Goal: Task Accomplishment & Management: Manage account settings

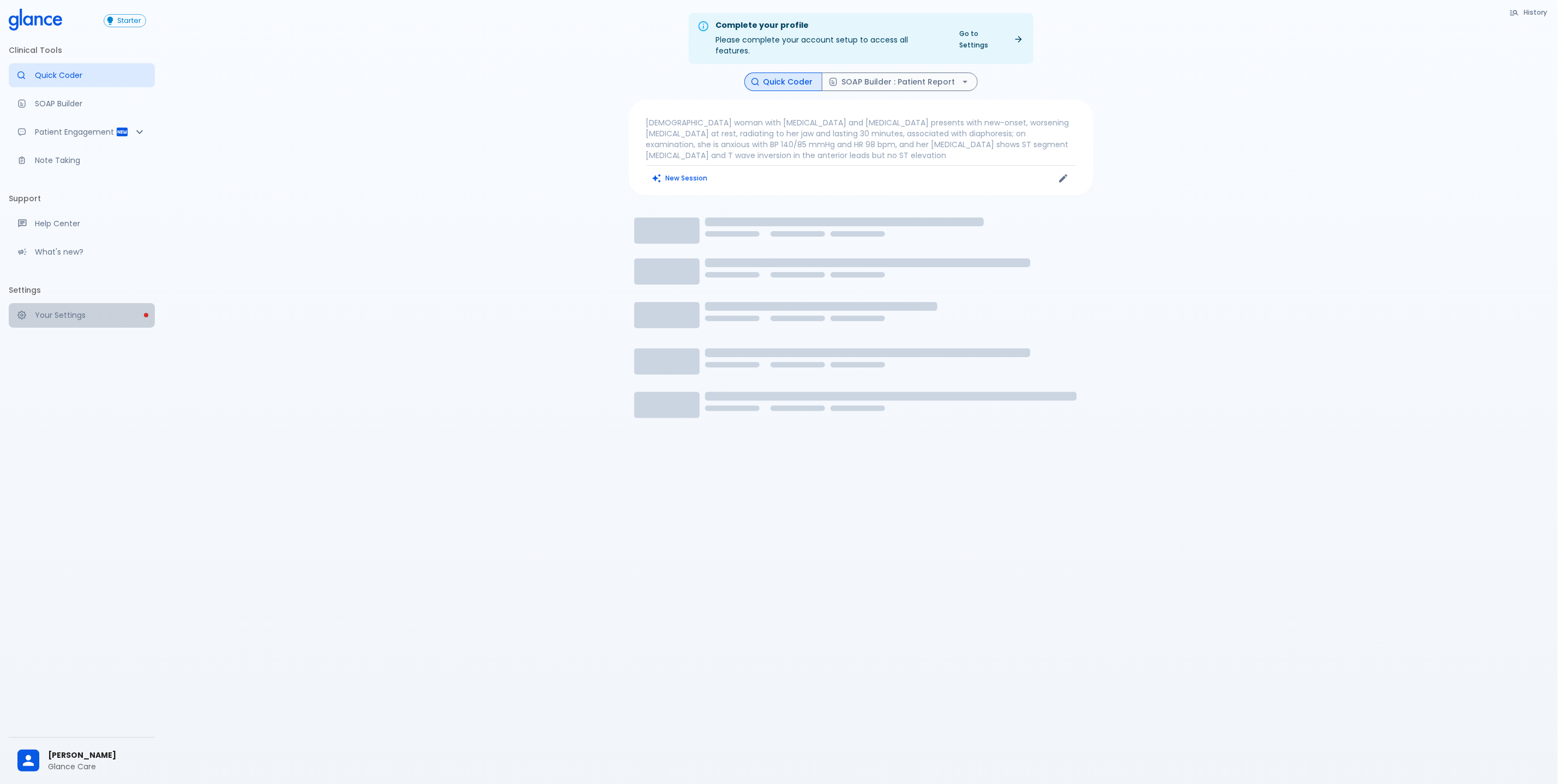
click at [85, 319] on p "Your Settings" at bounding box center [91, 315] width 111 height 11
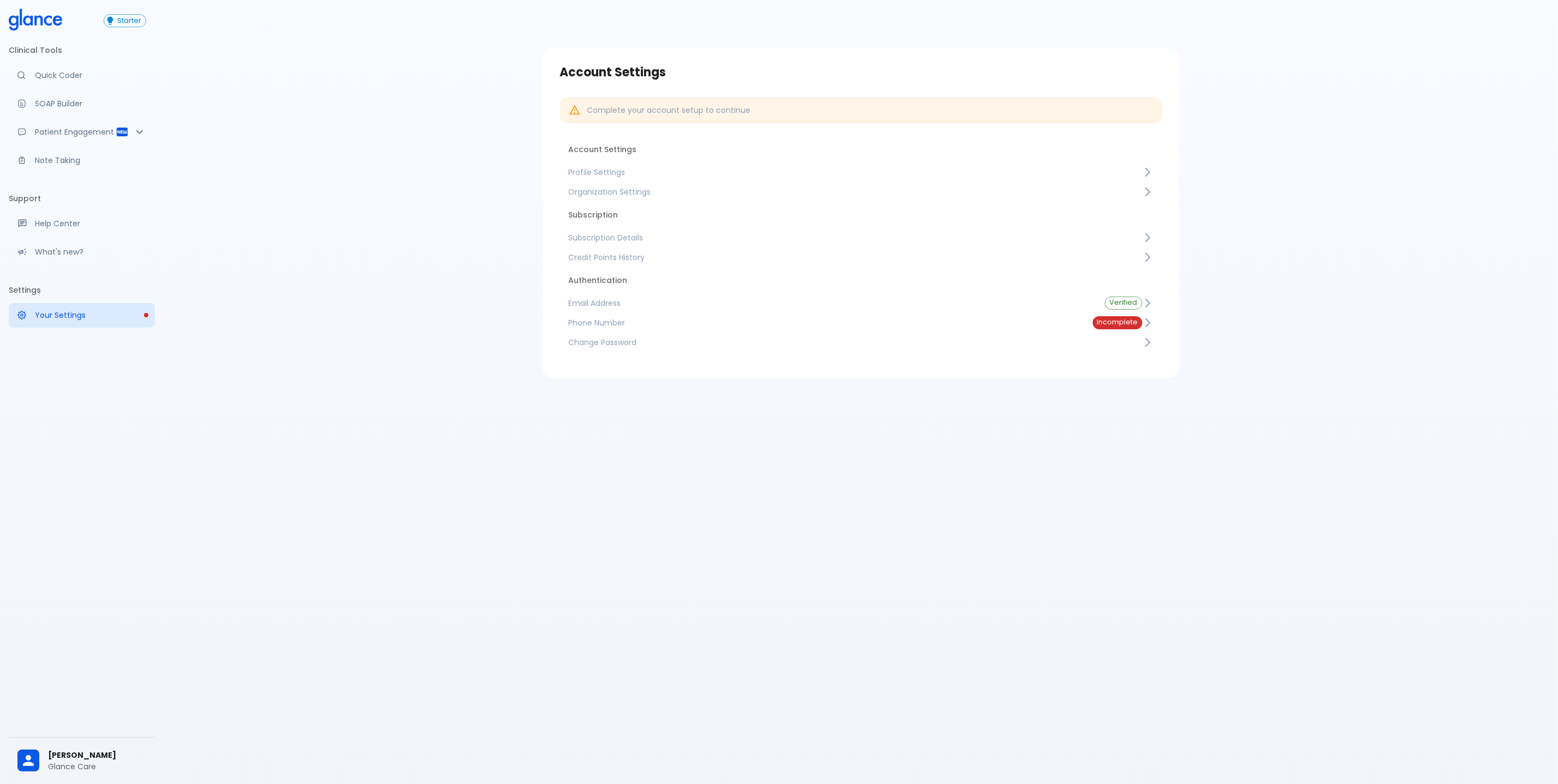
click at [685, 237] on span "Subscription Details" at bounding box center [855, 238] width 574 height 11
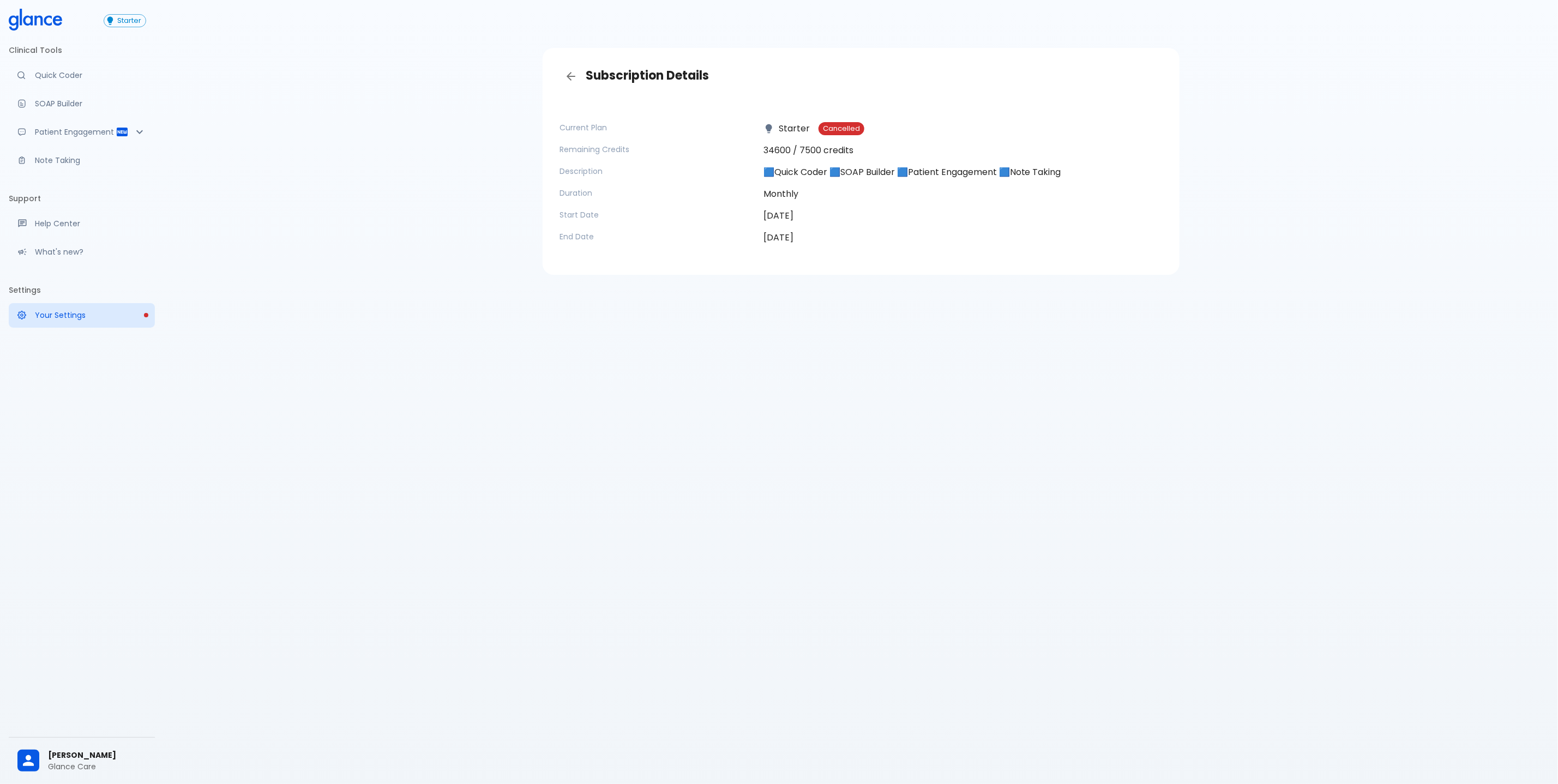
click at [832, 144] on p "34600 / 7500 credits" at bounding box center [962, 151] width 399 height 13
click at [839, 154] on p "34600 / 7500 credits" at bounding box center [962, 151] width 399 height 13
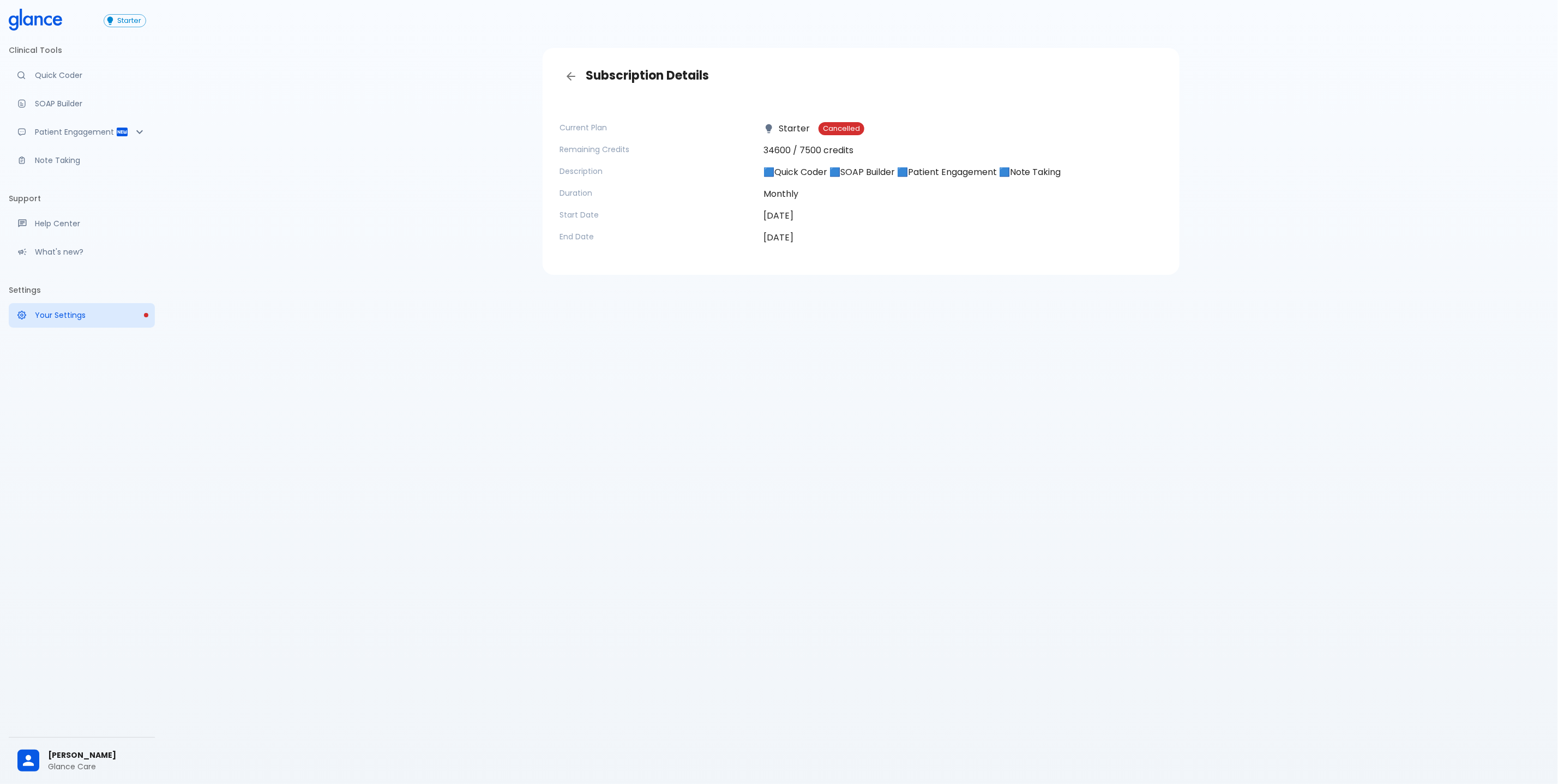
click at [786, 218] on time "[DATE]" at bounding box center [778, 215] width 30 height 13
click at [790, 250] on div "Change Subscription Plan" at bounding box center [857, 248] width 611 height 8
drag, startPoint x: 794, startPoint y: 244, endPoint x: 799, endPoint y: 232, distance: 13.0
click at [797, 239] on div "Current Plan Starter Cancelled Remaining Credits 34600 / 7500 credits Descripti…" at bounding box center [857, 183] width 611 height 140
click at [801, 175] on p "🟦Quick Coder 🟦SOAP Builder 🟦Patient Engagement 🟦Note Taking" at bounding box center [962, 172] width 399 height 13
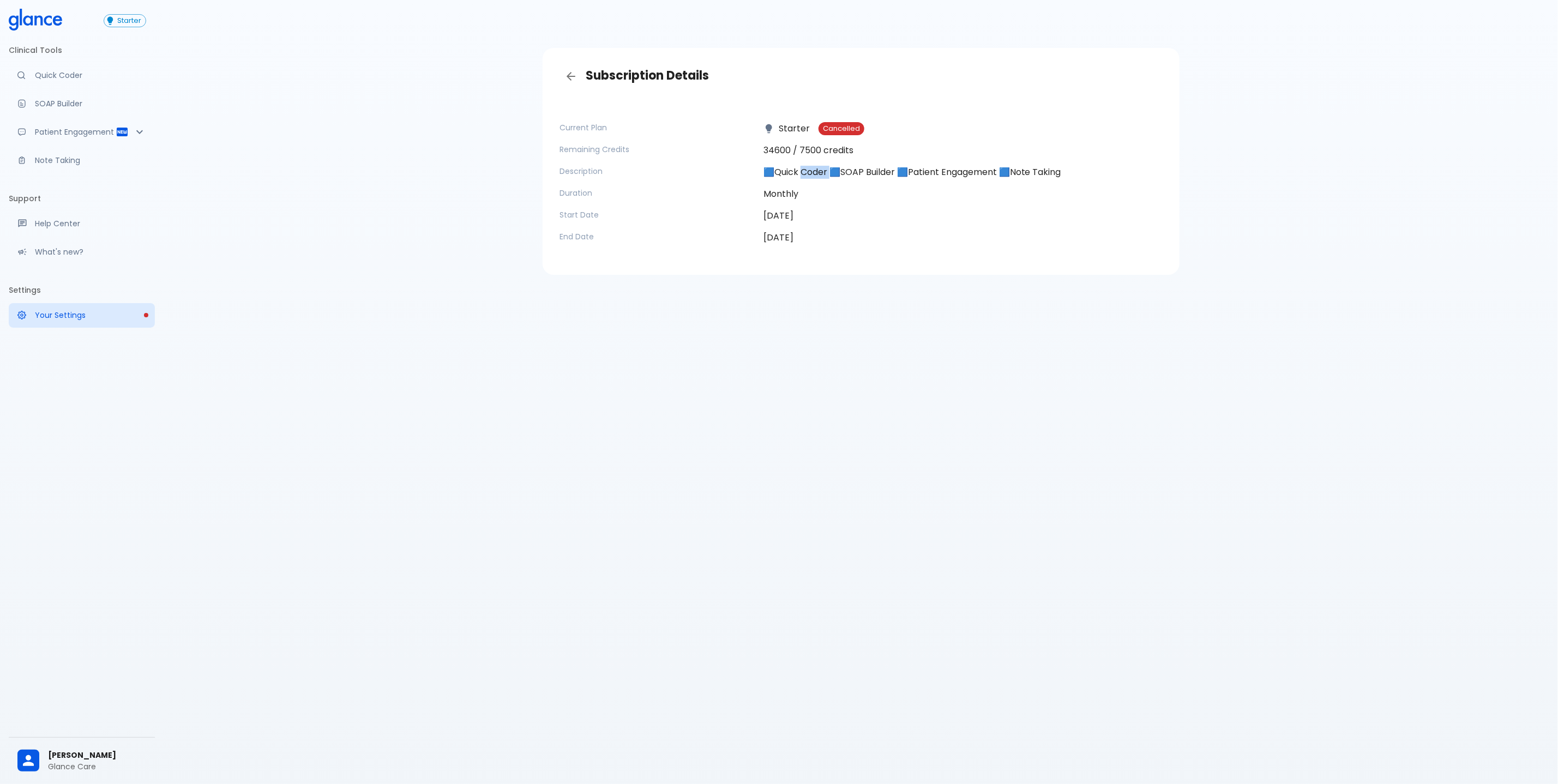
click at [801, 175] on p "🟦Quick Coder 🟦SOAP Builder 🟦Patient Engagement 🟦Note Taking" at bounding box center [962, 172] width 399 height 13
click at [794, 219] on time "[DATE]" at bounding box center [778, 215] width 30 height 13
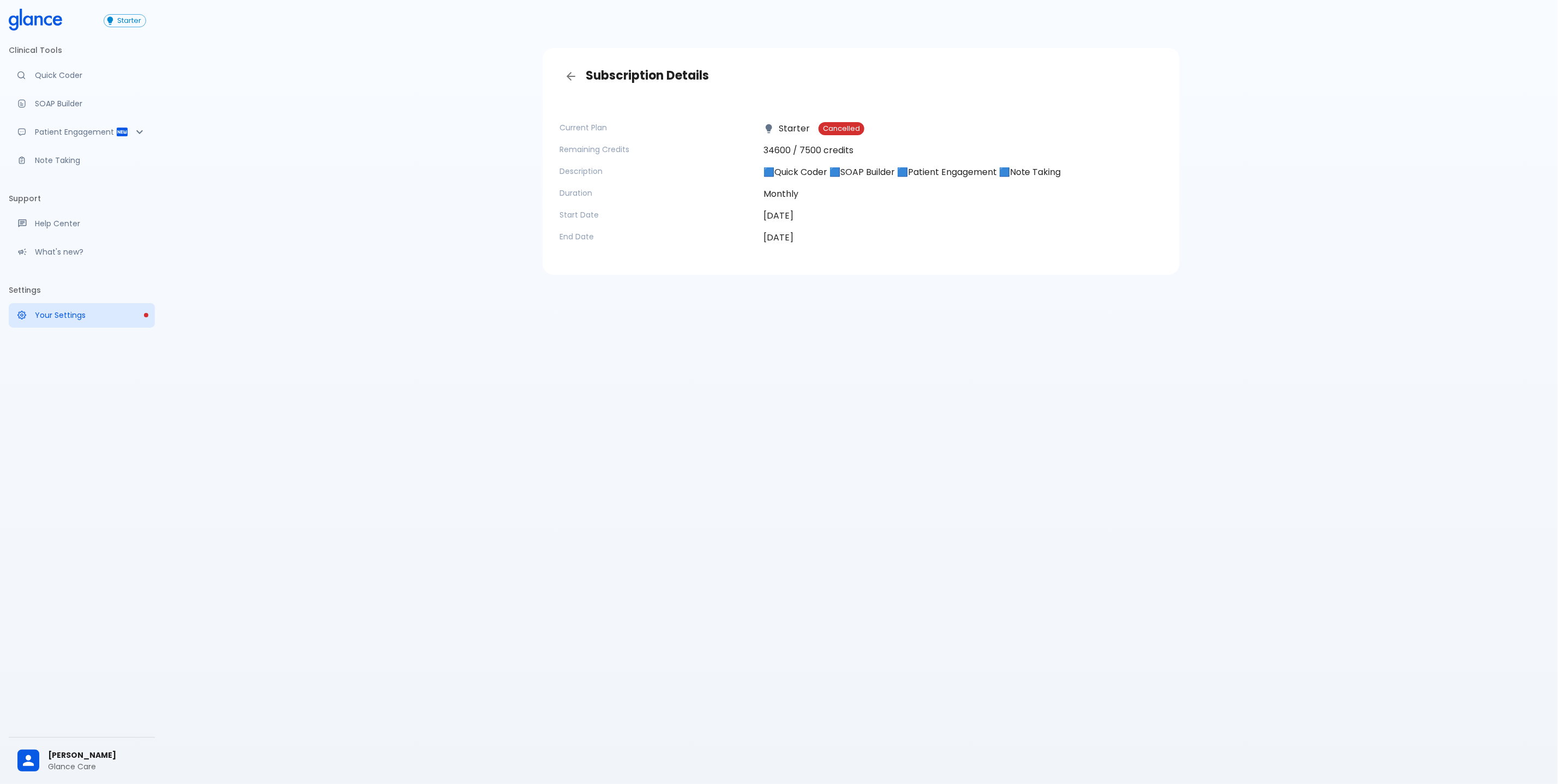
click at [785, 108] on div "Current Plan Starter Cancelled Remaining Credits 34600 / 7500 credits Descripti…" at bounding box center [861, 181] width 619 height 170
click at [131, 20] on span "Starter" at bounding box center [129, 21] width 33 height 8
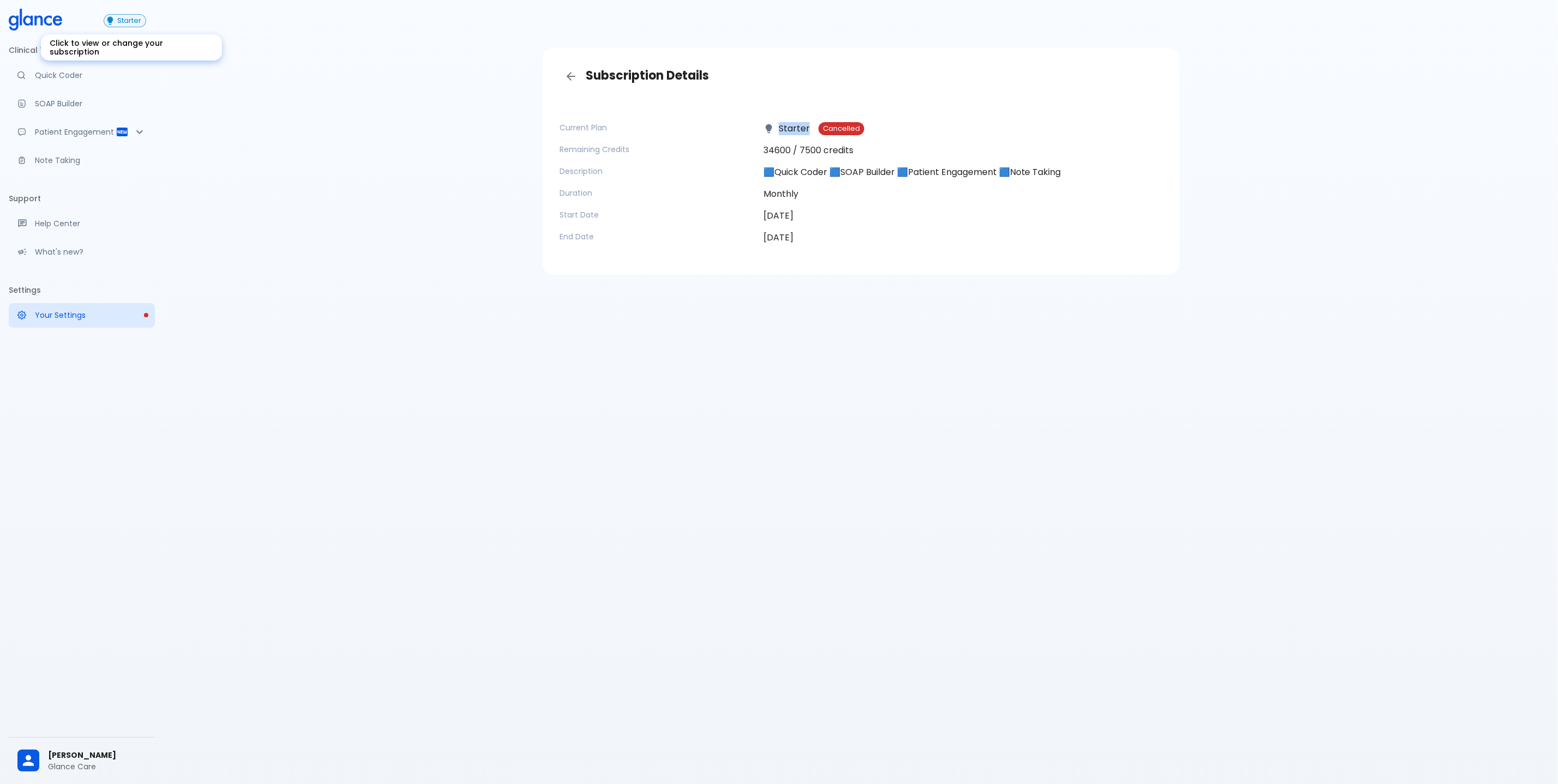
click at [131, 20] on span "Starter" at bounding box center [129, 21] width 33 height 8
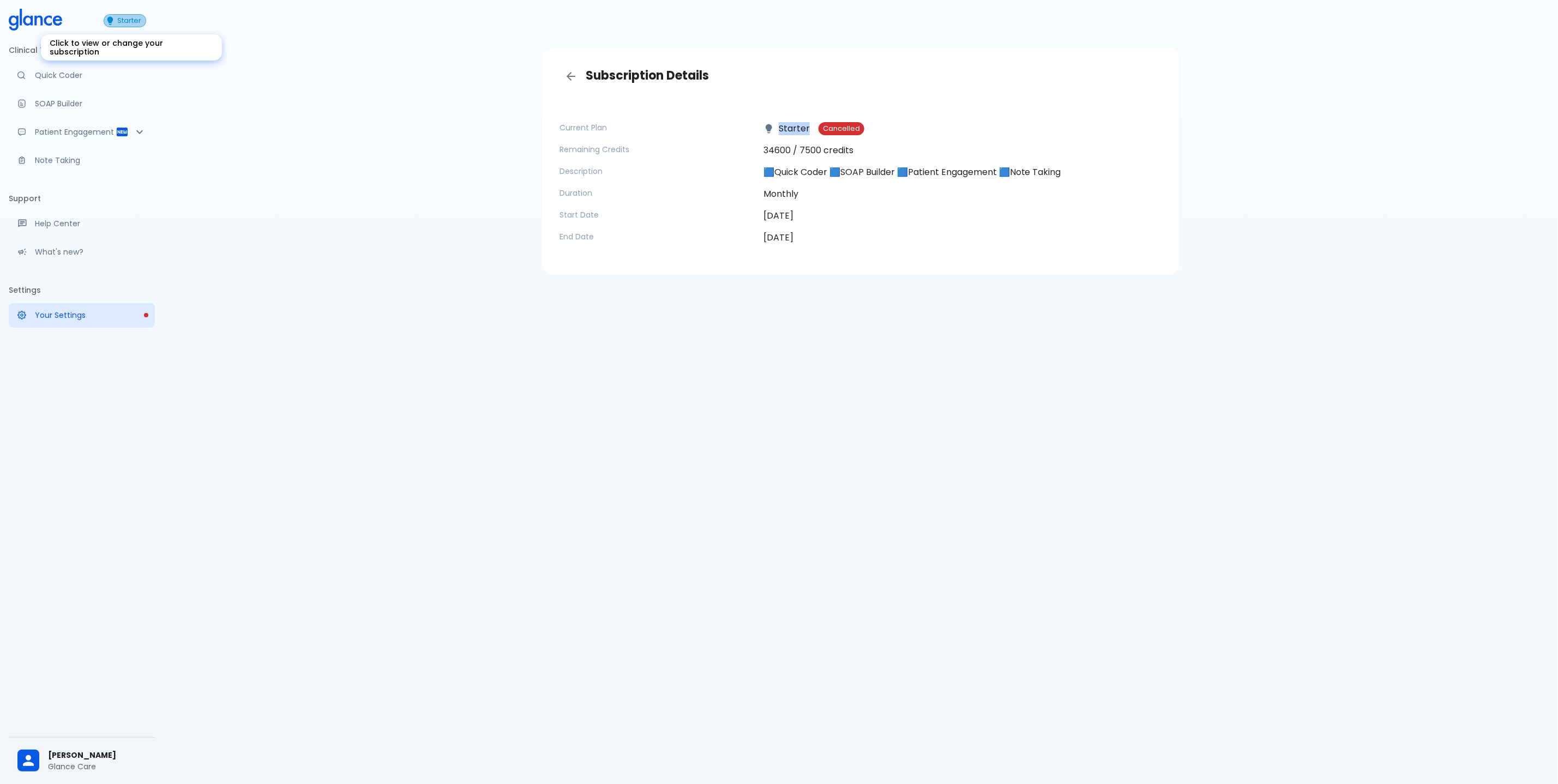
click at [131, 20] on span "Starter" at bounding box center [129, 21] width 33 height 8
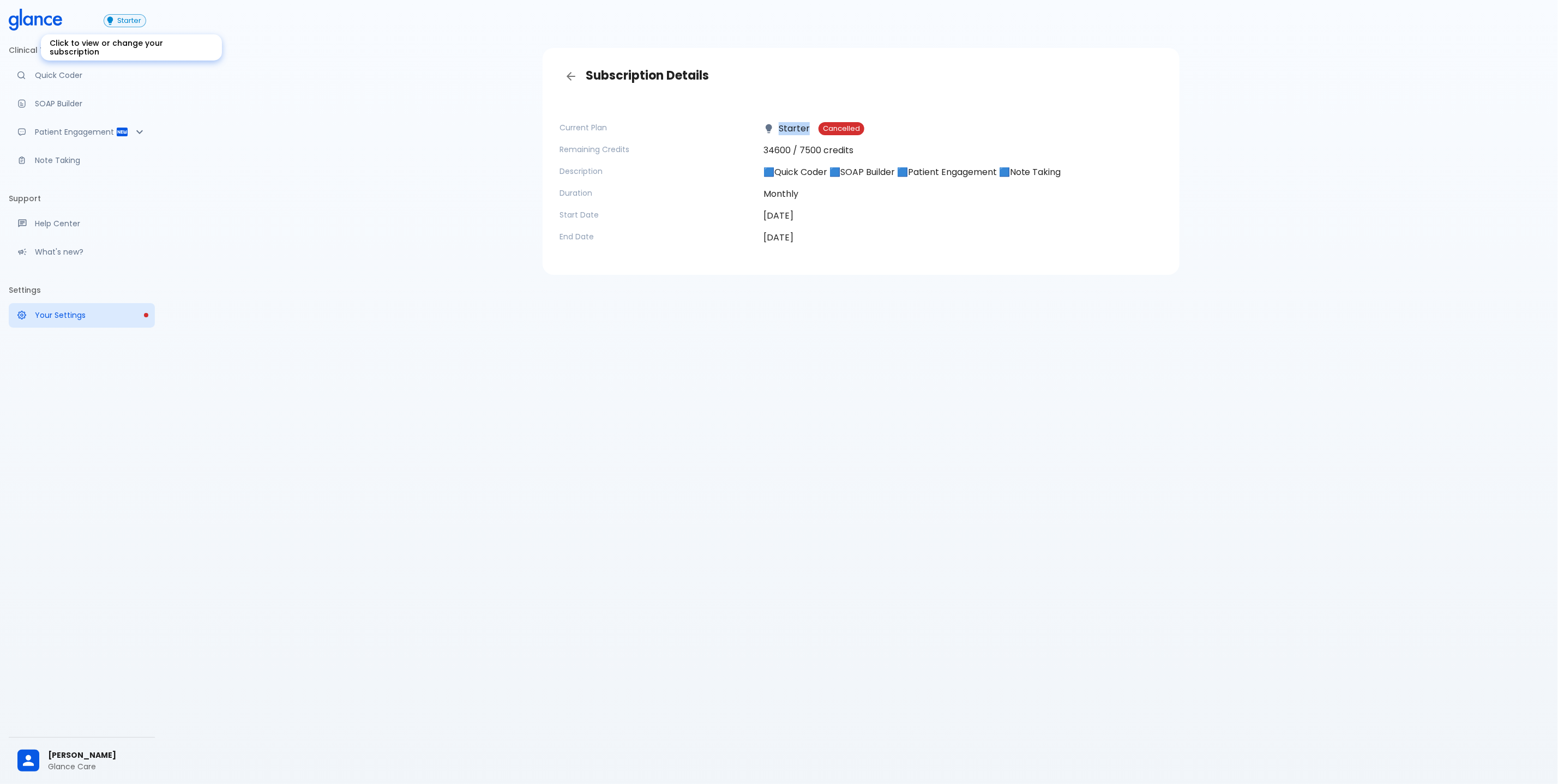
click at [131, 20] on span "Starter" at bounding box center [129, 21] width 33 height 8
click at [134, 24] on span "Starter" at bounding box center [129, 21] width 33 height 8
click at [135, 22] on span "Starter" at bounding box center [129, 21] width 33 height 8
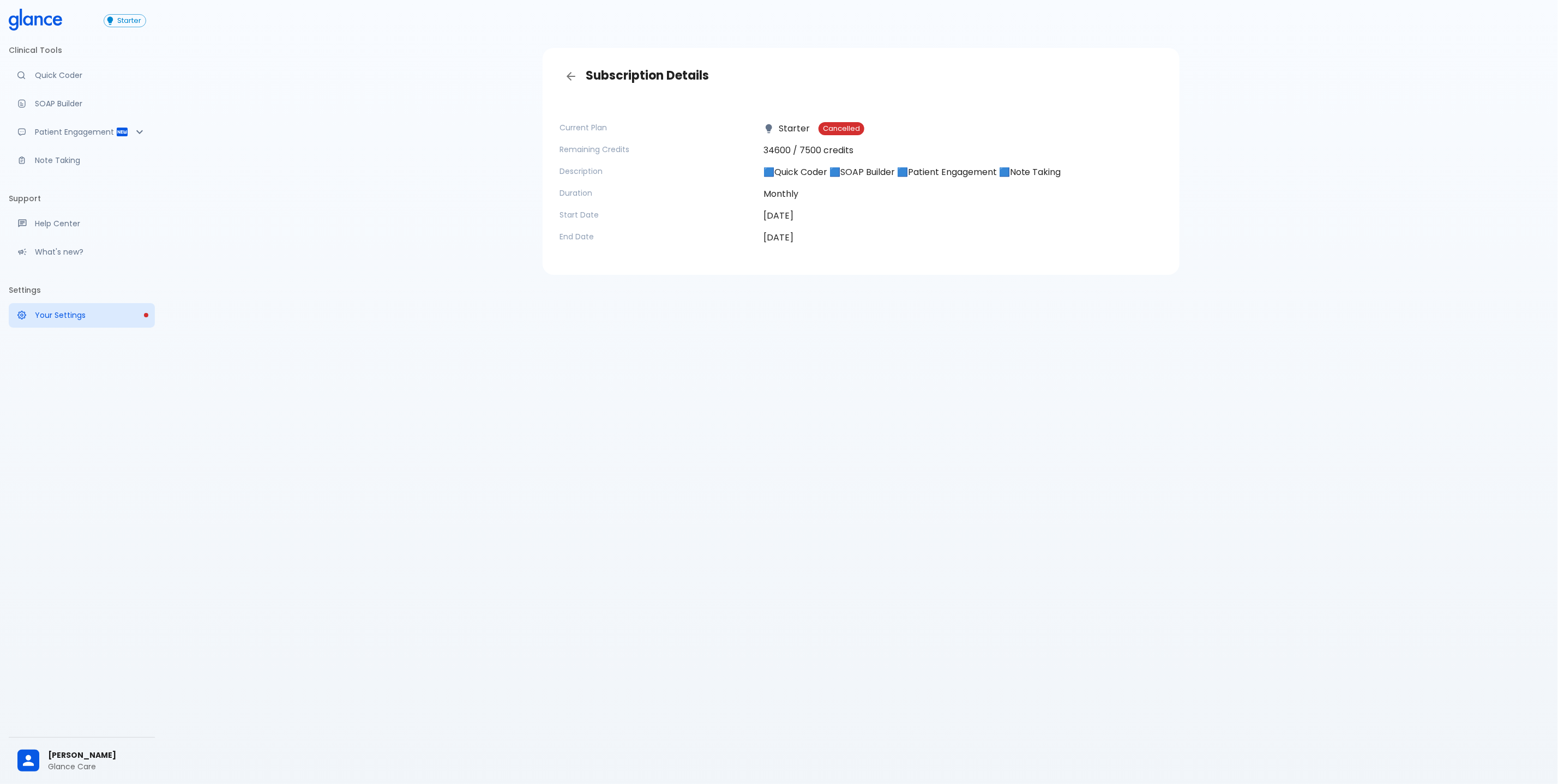
click at [612, 346] on div "Subscription Details Current Plan Starter Cancelled Remaining Credits 34600 / 7…" at bounding box center [861, 405] width 1395 height 810
